Goal: Transaction & Acquisition: Purchase product/service

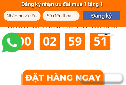
scroll to position [215, 0]
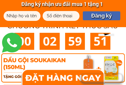
click at [58, 73] on div at bounding box center [62, 77] width 75 height 19
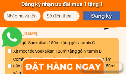
scroll to position [3467, 0]
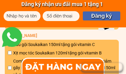
click at [9, 53] on input "checkbox" at bounding box center [10, 53] width 4 height 4
checkbox input "true"
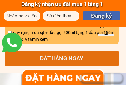
click at [75, 59] on p "ĐẶT HÀNG NGAY" at bounding box center [62, 59] width 114 height 16
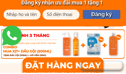
scroll to position [3347, 0]
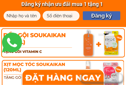
scroll to position [3287, 0]
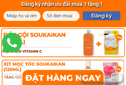
click at [65, 73] on div at bounding box center [63, 77] width 92 height 21
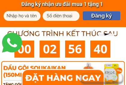
scroll to position [3238, 0]
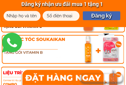
click at [78, 51] on div at bounding box center [63, 50] width 125 height 32
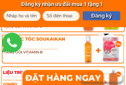
click at [75, 54] on div at bounding box center [63, 50] width 125 height 32
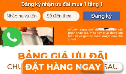
scroll to position [3219, 0]
